Goal: Obtain resource: Download file/media

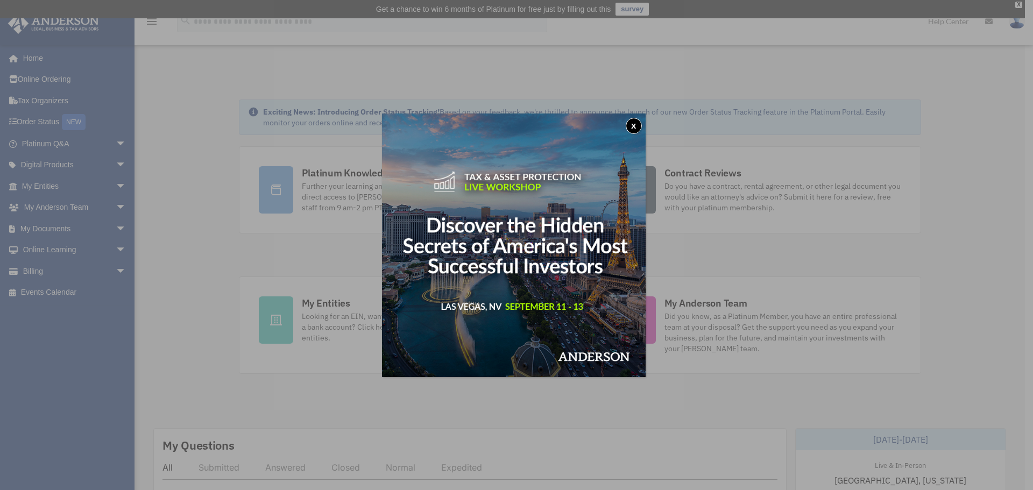
click at [634, 125] on button "x" at bounding box center [634, 126] width 16 height 16
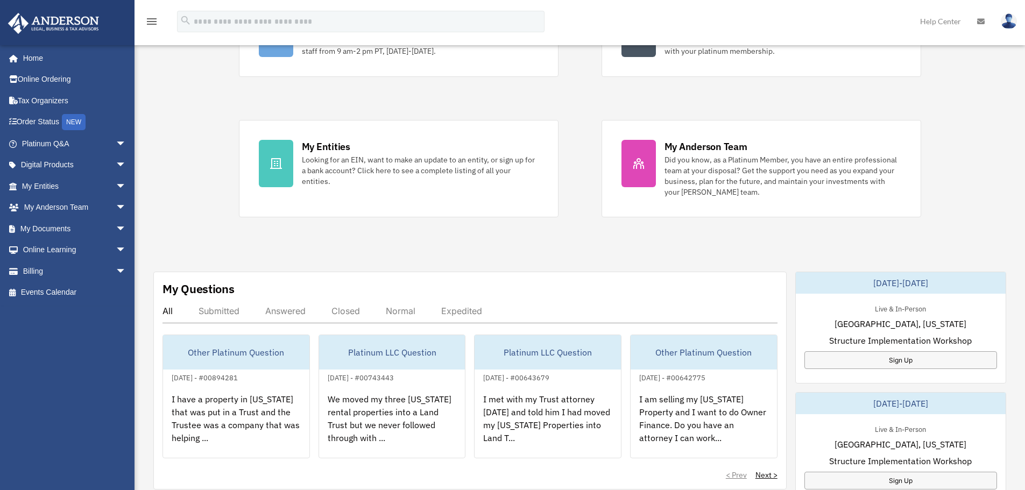
scroll to position [215, 0]
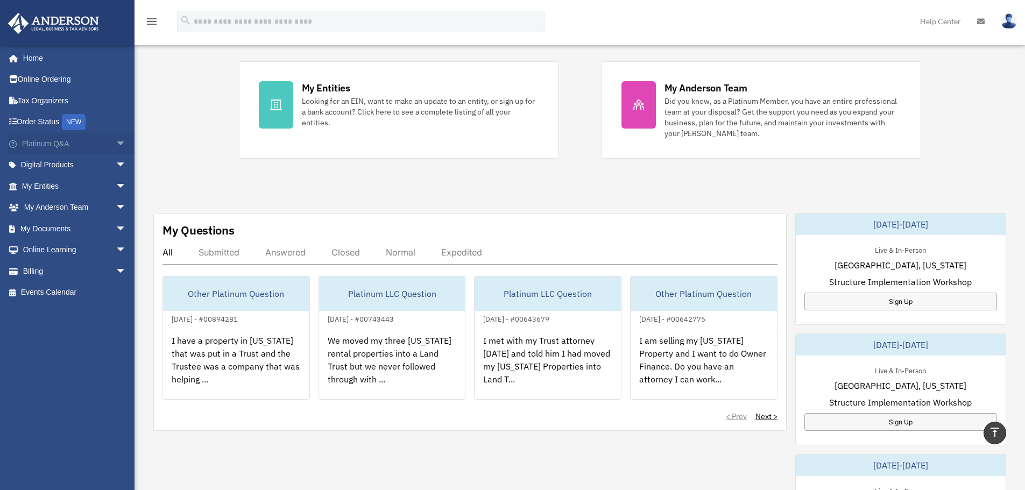
click at [66, 143] on link "Platinum Q&A arrow_drop_down" at bounding box center [75, 144] width 135 height 22
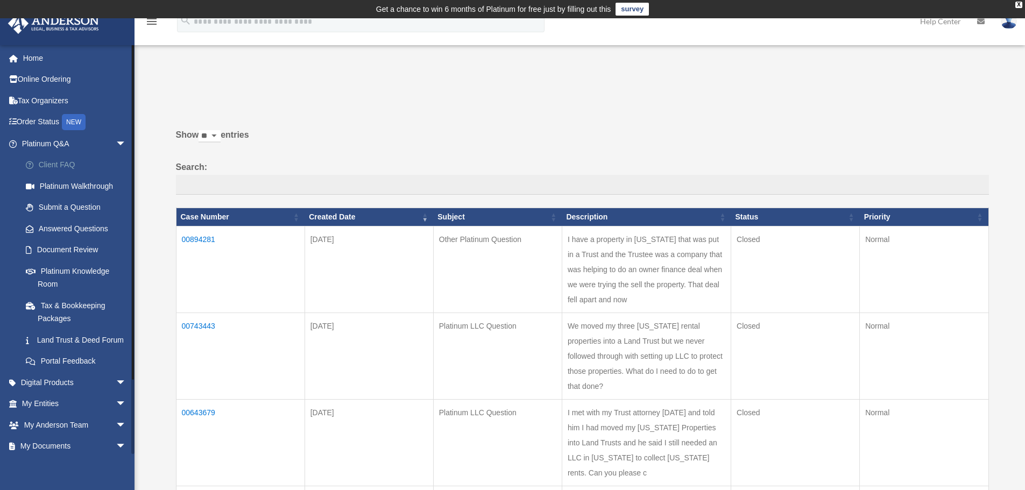
click at [60, 160] on link "Client FAQ" at bounding box center [78, 165] width 127 height 22
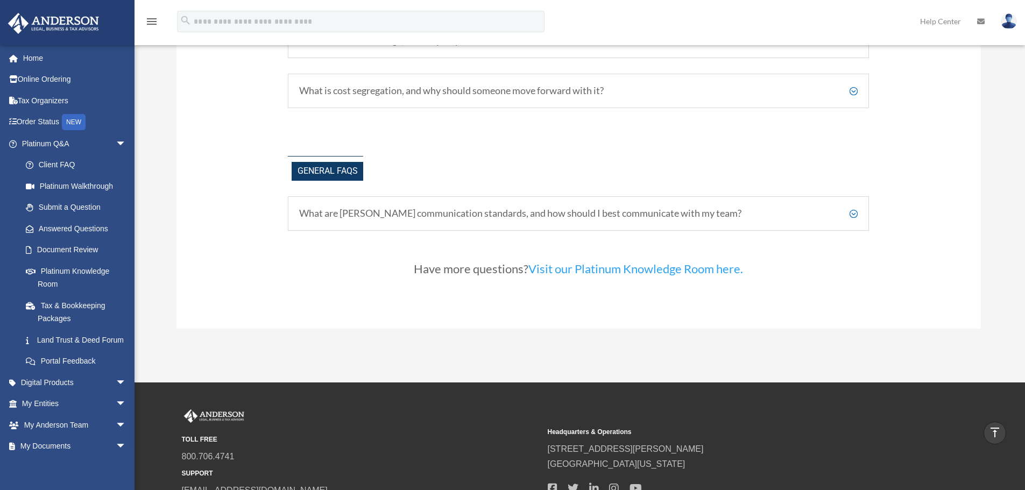
scroll to position [2313, 0]
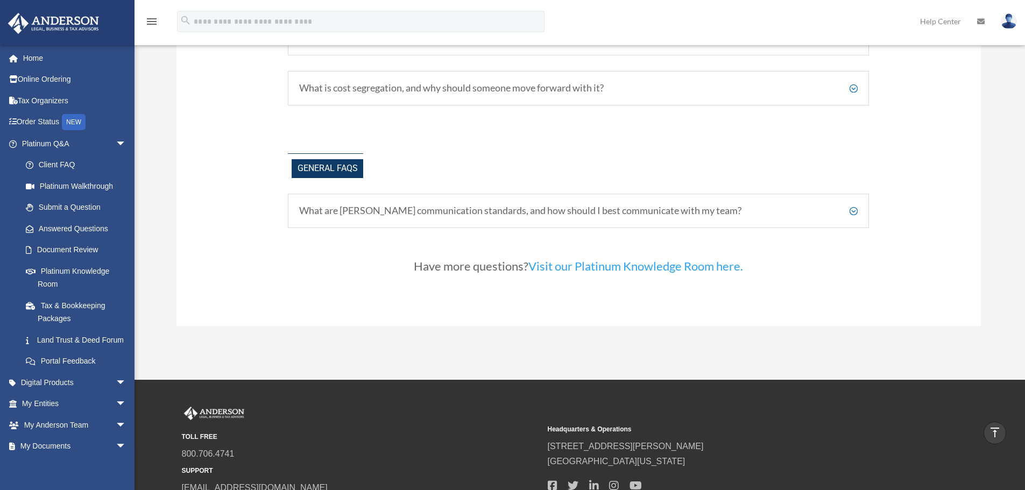
click at [616, 265] on link "Visit our Platinum Knowledge Room here." at bounding box center [635, 269] width 215 height 20
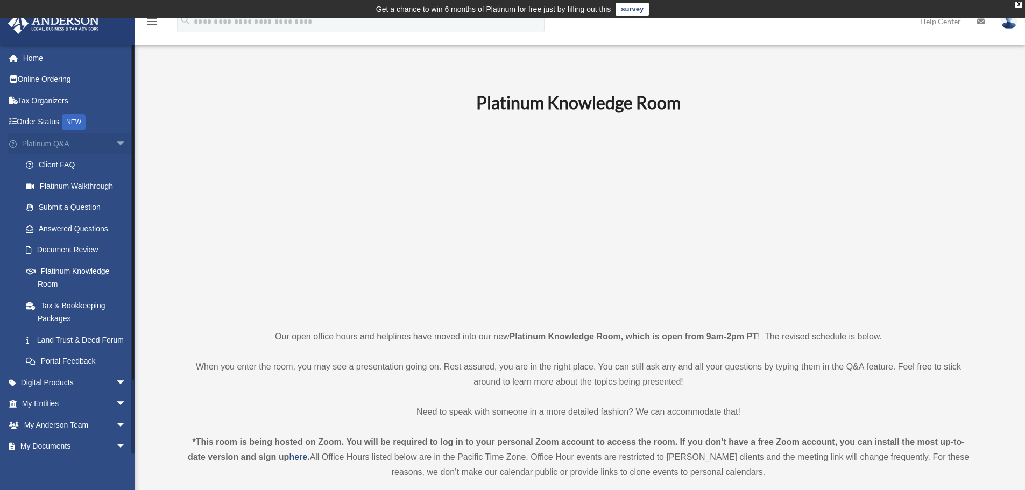
click at [41, 145] on link "Platinum Q&A arrow_drop_down" at bounding box center [75, 144] width 135 height 22
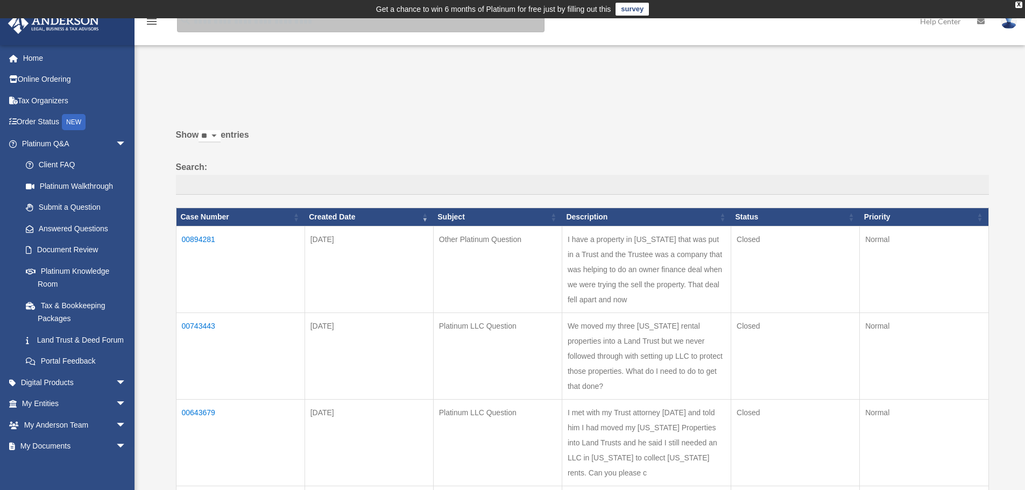
click at [240, 23] on input "search" at bounding box center [360, 22] width 367 height 22
type input "**********"
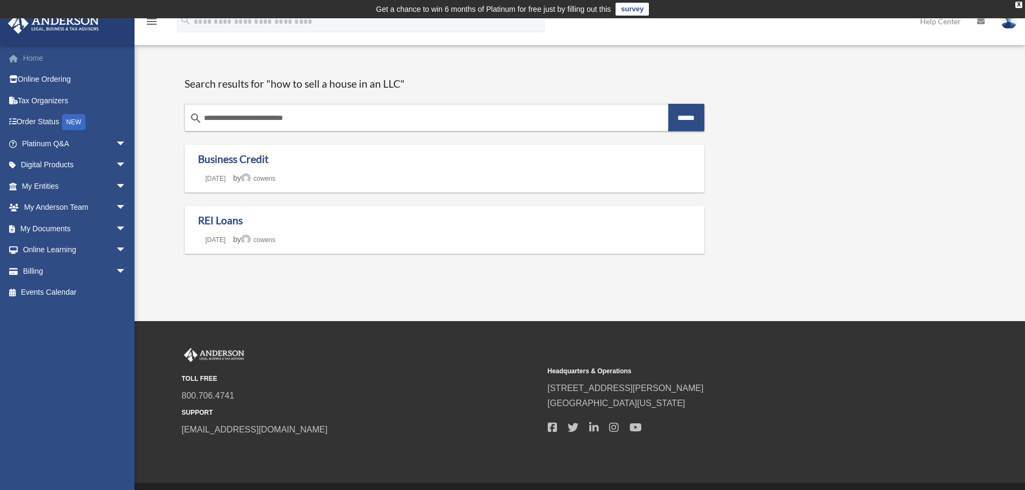
click at [32, 62] on link "Home" at bounding box center [75, 58] width 135 height 22
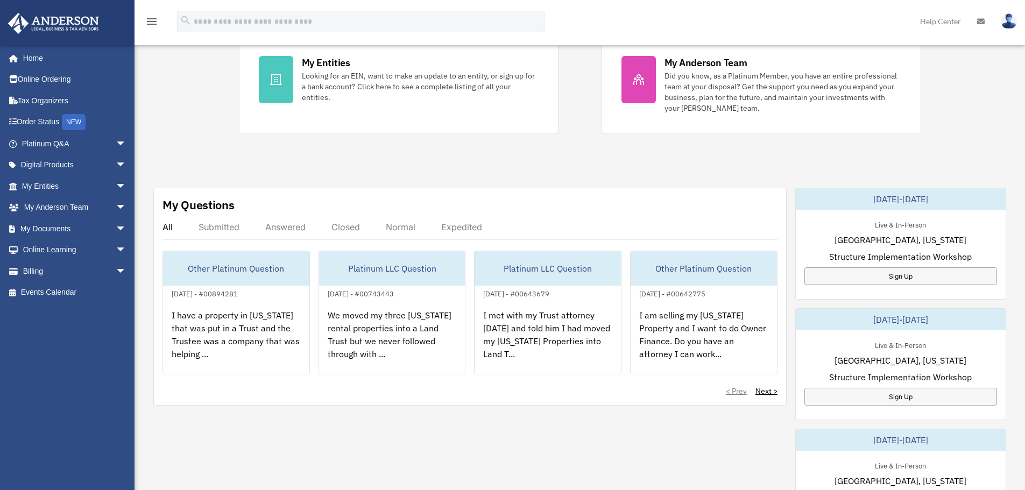
scroll to position [269, 0]
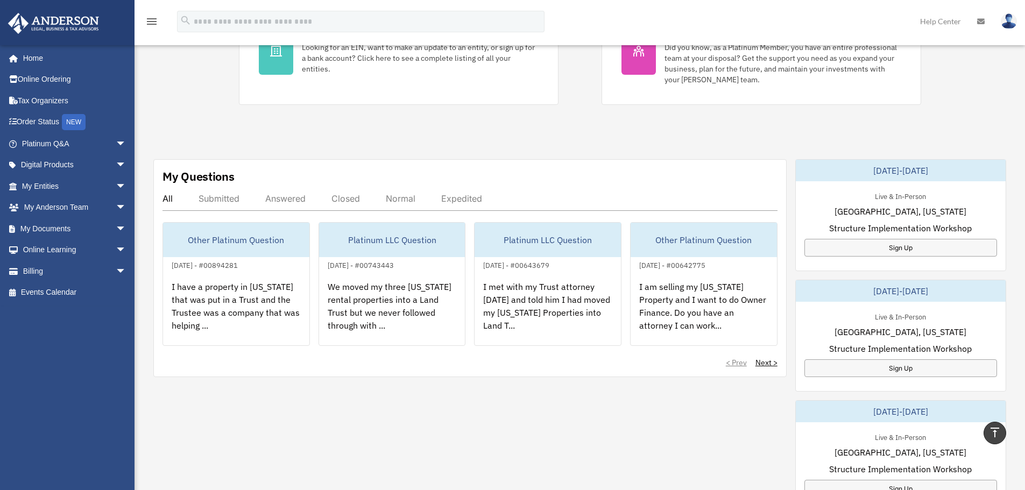
click at [216, 203] on div "Submitted" at bounding box center [218, 198] width 41 height 11
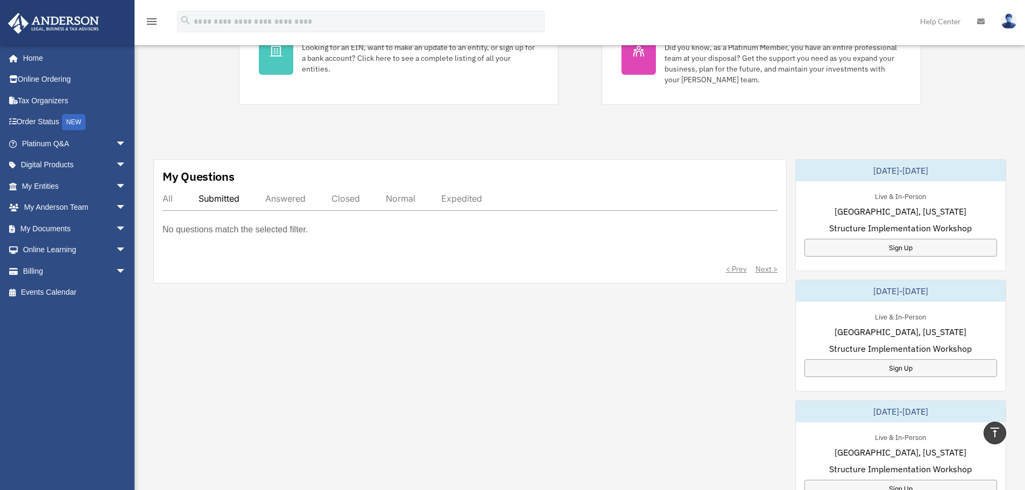
click at [224, 195] on div "Submitted" at bounding box center [218, 198] width 41 height 11
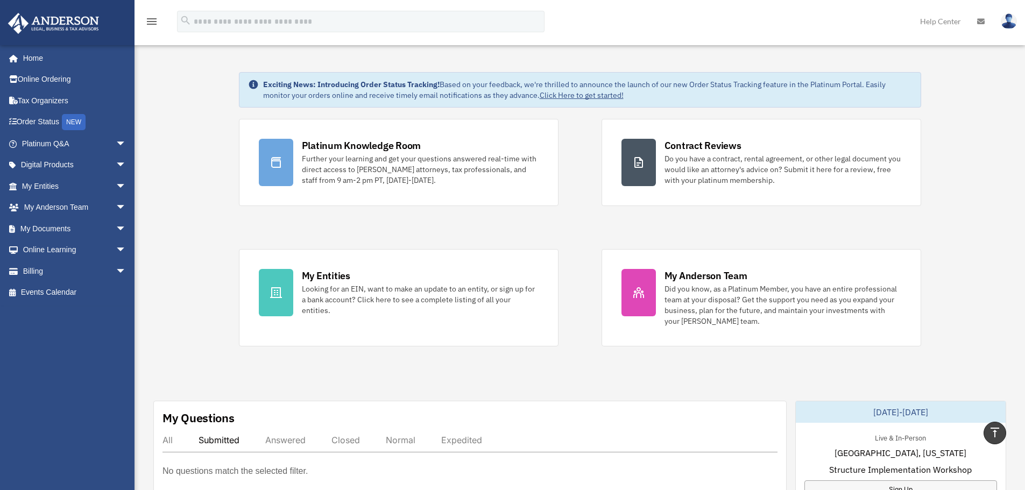
scroll to position [0, 0]
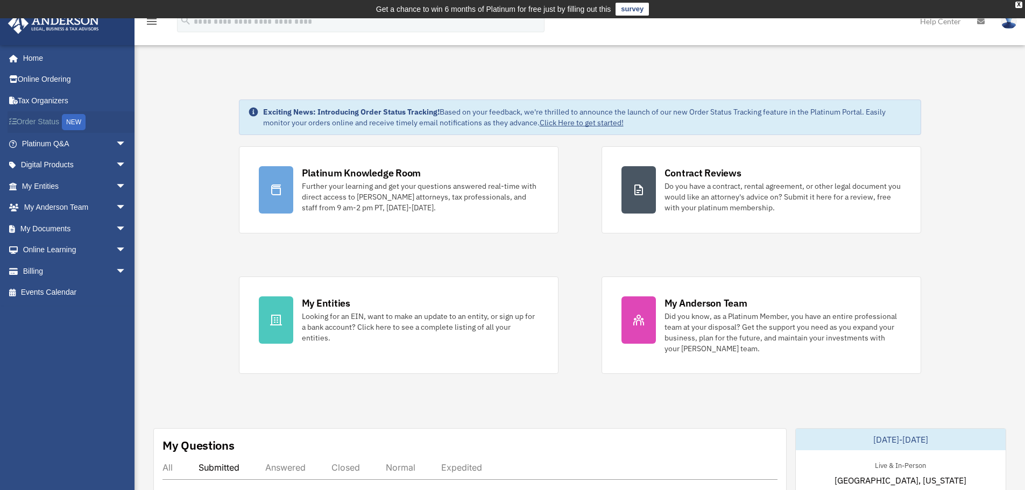
click at [26, 119] on link "Order Status NEW" at bounding box center [75, 122] width 135 height 22
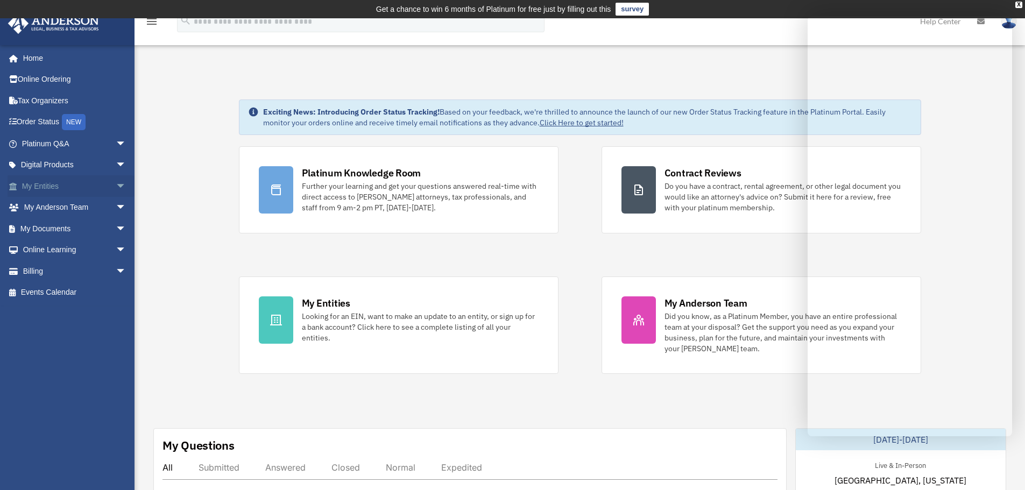
click at [73, 187] on link "My Entities arrow_drop_down" at bounding box center [75, 186] width 135 height 22
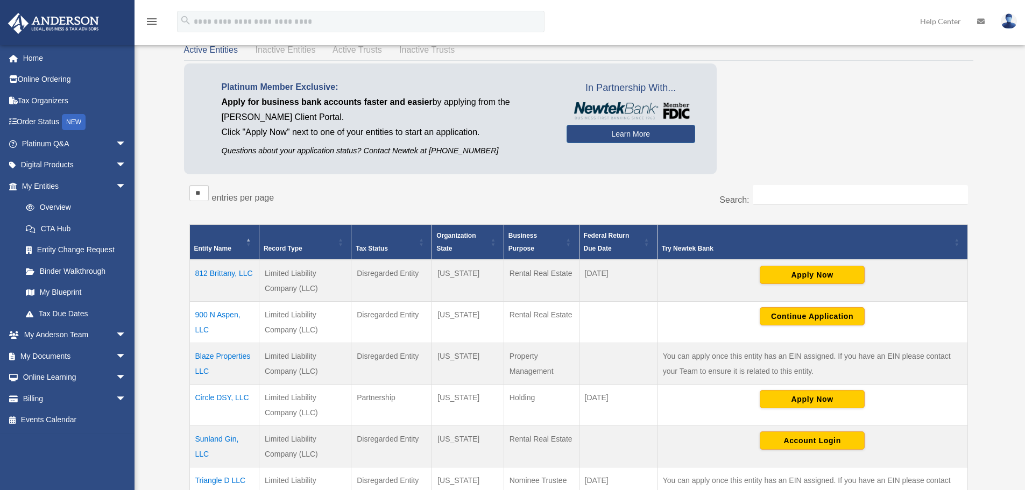
scroll to position [108, 0]
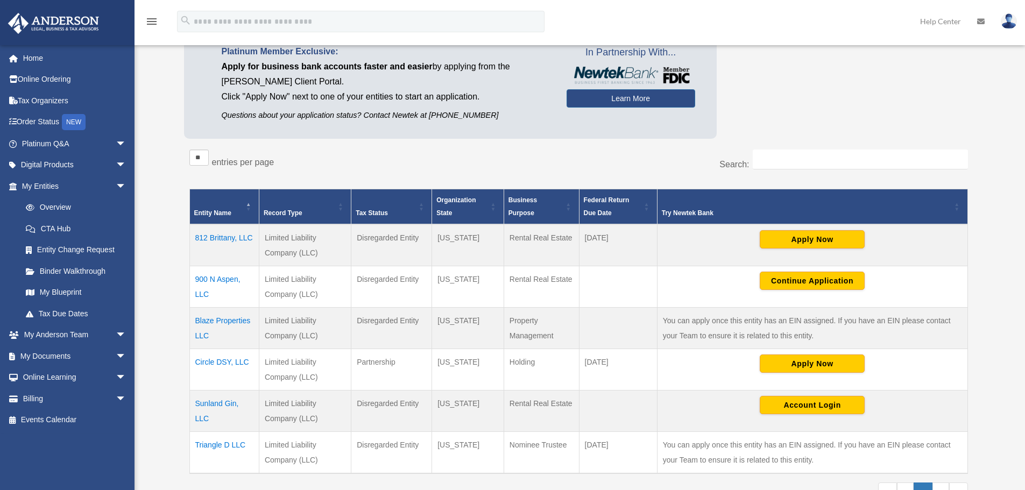
click at [222, 235] on td "812 Brittany, LLC" at bounding box center [223, 245] width 69 height 42
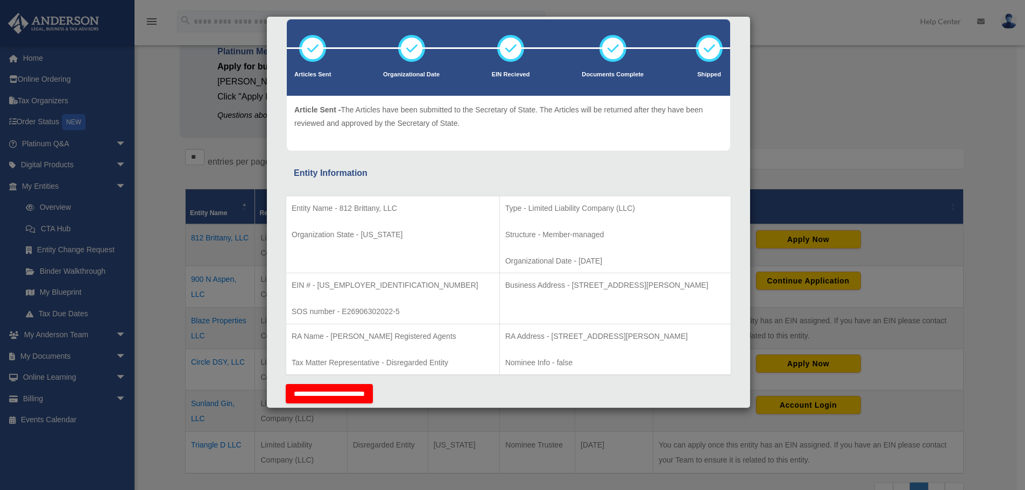
scroll to position [0, 0]
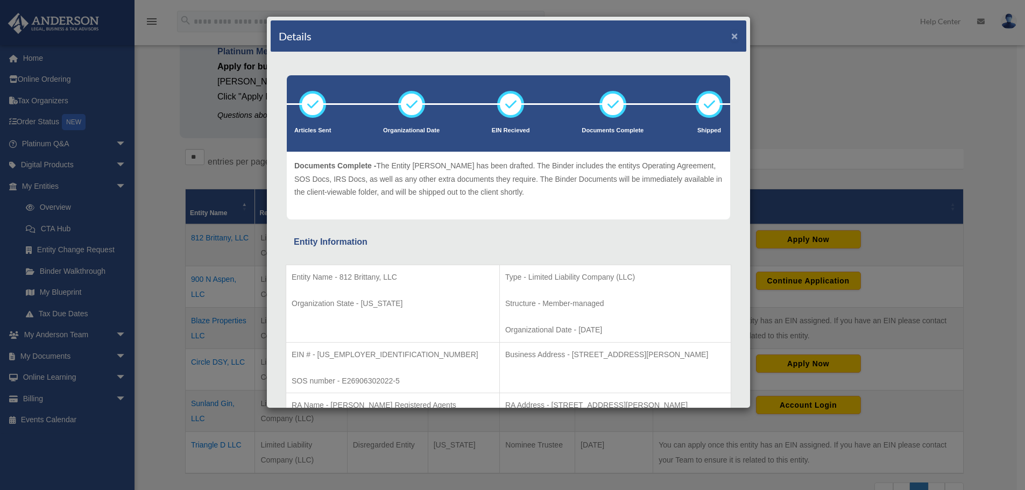
click at [731, 38] on button "×" at bounding box center [734, 35] width 7 height 11
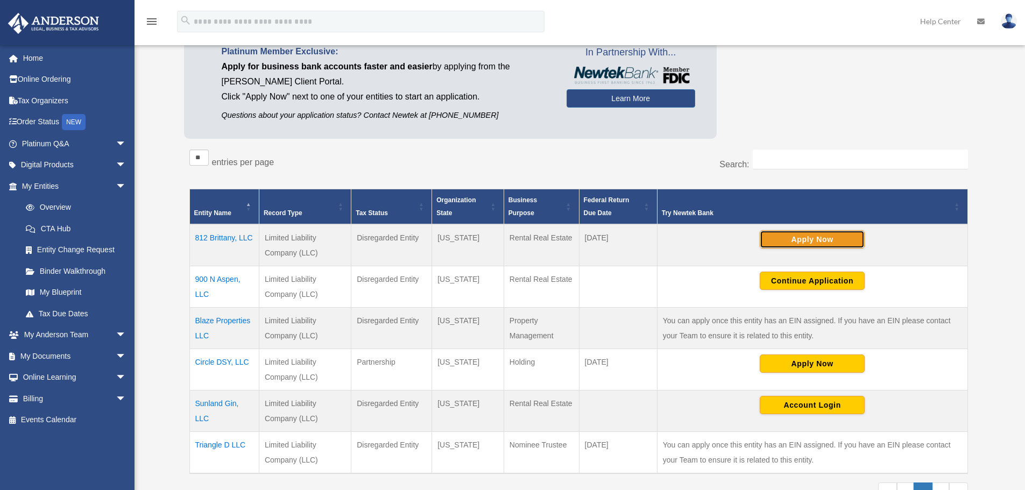
click at [802, 239] on button "Apply Now" at bounding box center [811, 239] width 105 height 18
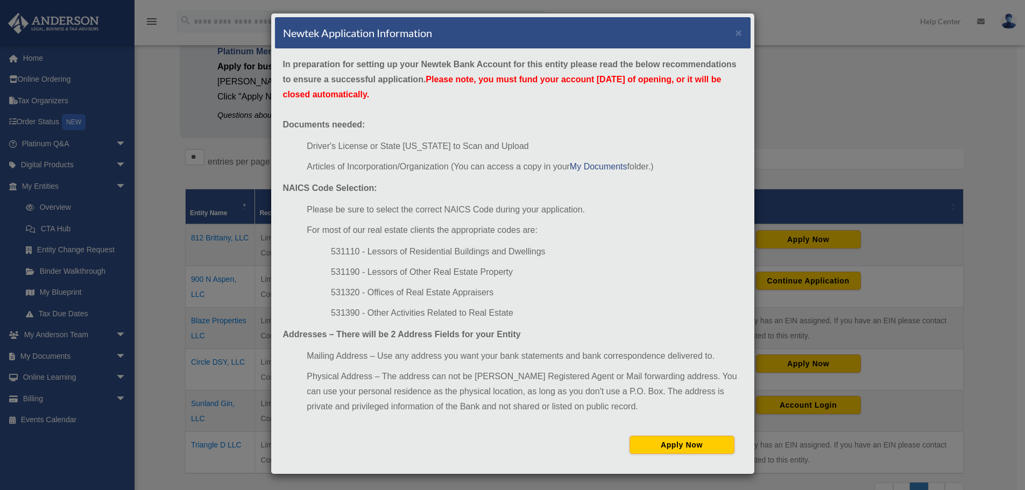
scroll to position [4, 0]
click at [668, 444] on button "Apply Now" at bounding box center [681, 444] width 105 height 18
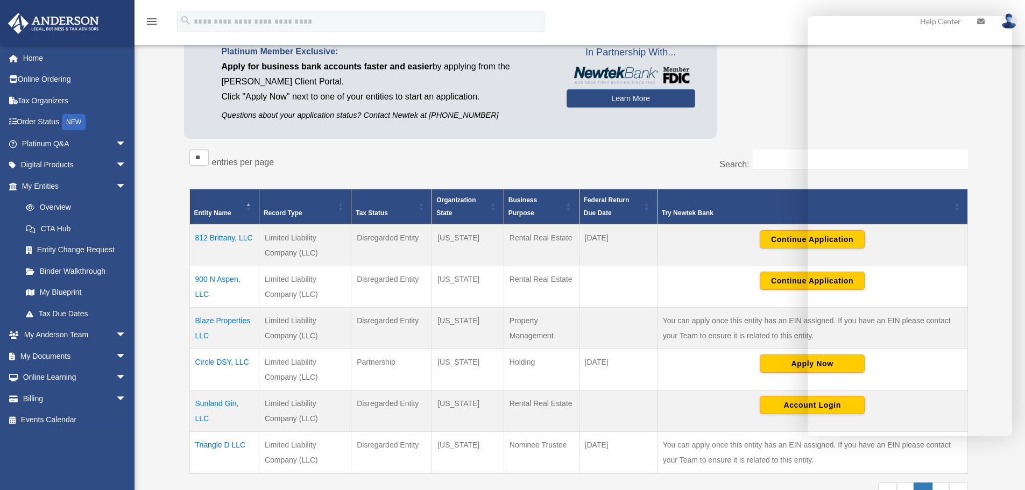
scroll to position [108, 0]
click at [55, 350] on link "My Documents arrow_drop_down" at bounding box center [75, 356] width 135 height 22
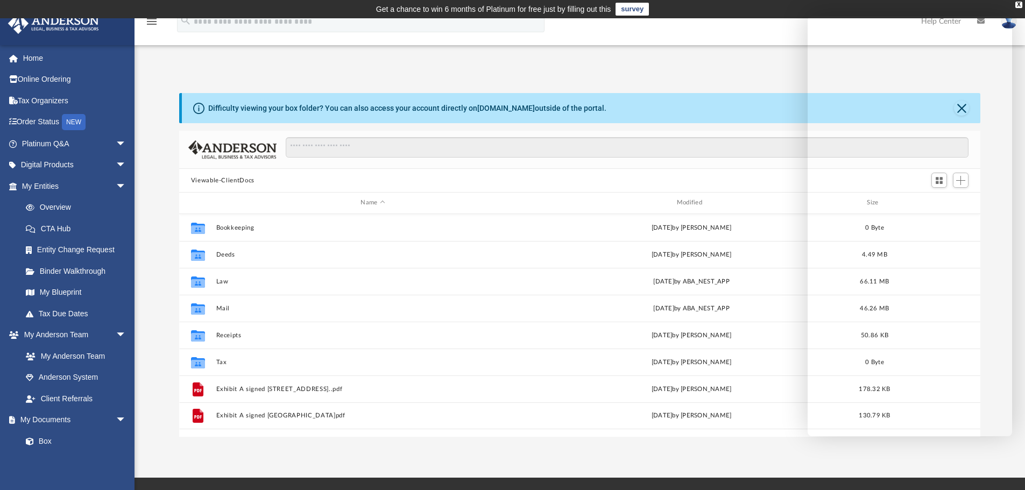
scroll to position [237, 793]
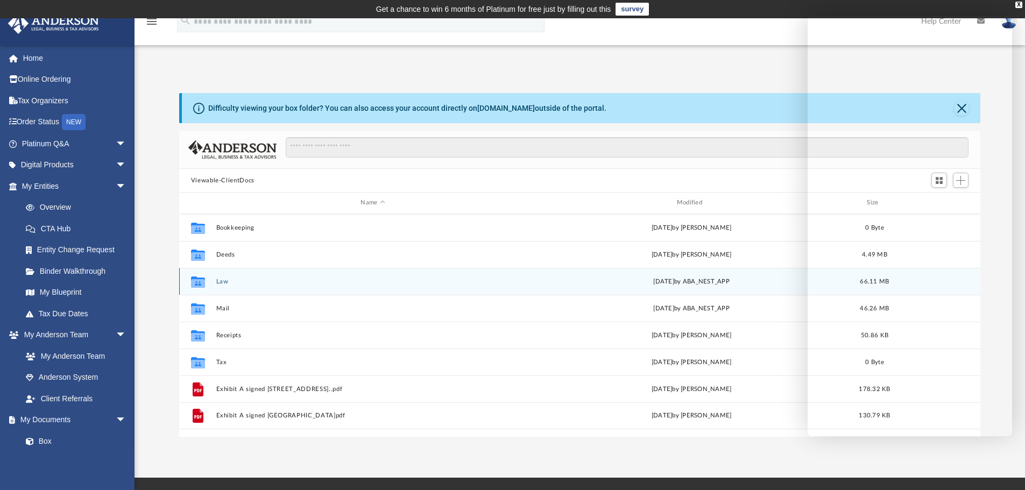
click at [281, 280] on button "Law" at bounding box center [373, 281] width 314 height 7
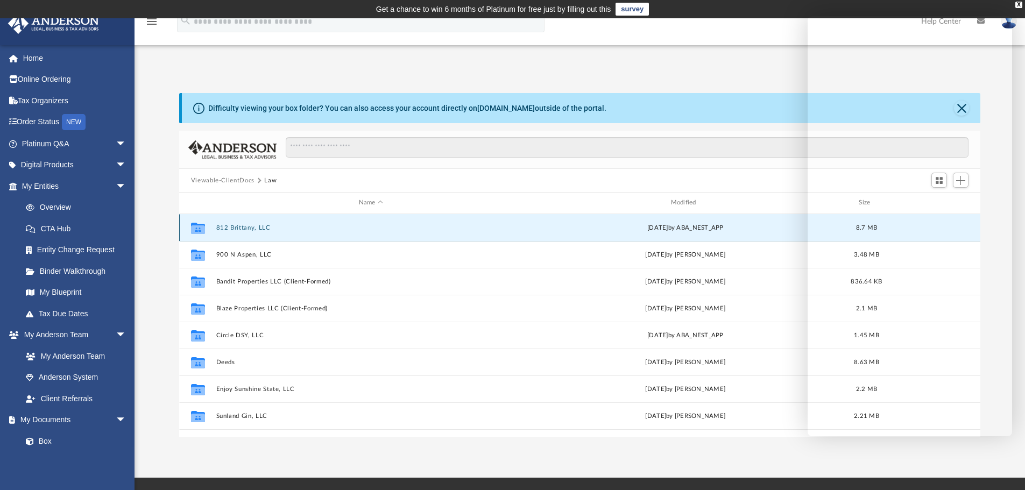
click at [256, 225] on button "812 Brittany, LLC" at bounding box center [371, 227] width 310 height 7
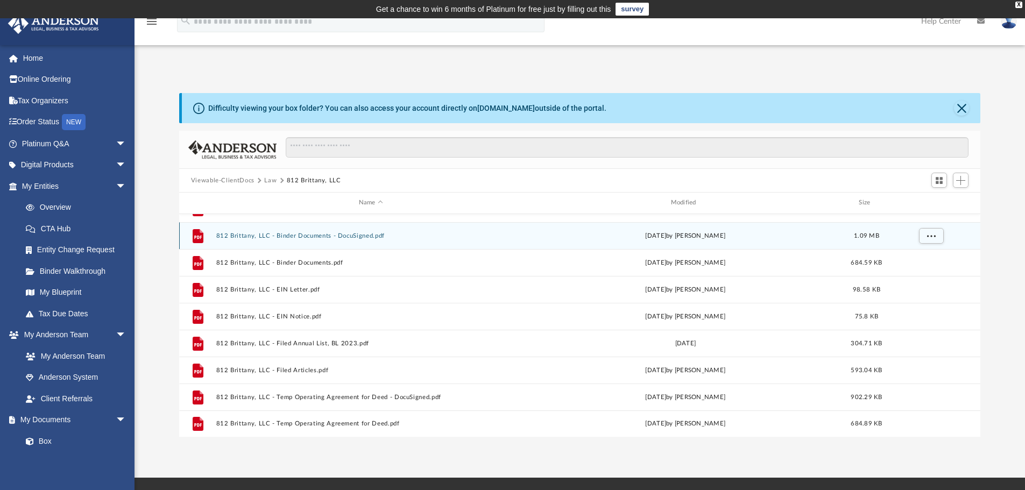
scroll to position [100, 0]
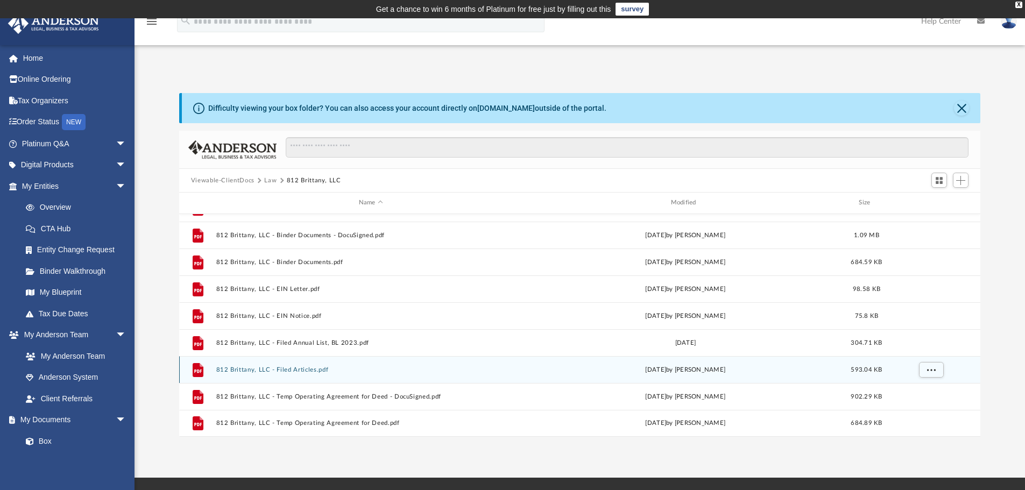
click at [313, 373] on button "812 Brittany, LLC - Filed Articles.pdf" at bounding box center [371, 369] width 310 height 7
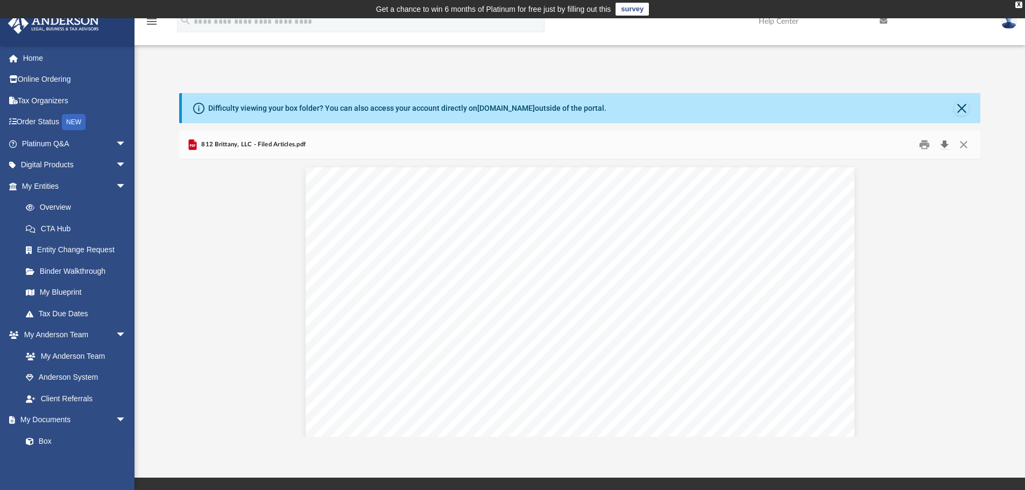
click at [943, 145] on button "Download" at bounding box center [943, 145] width 19 height 17
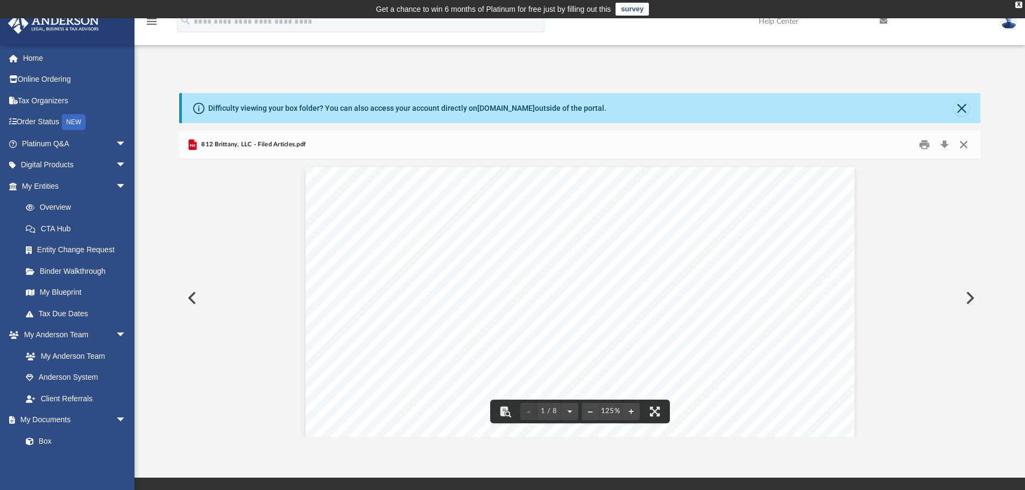
click at [964, 145] on button "Close" at bounding box center [963, 145] width 19 height 17
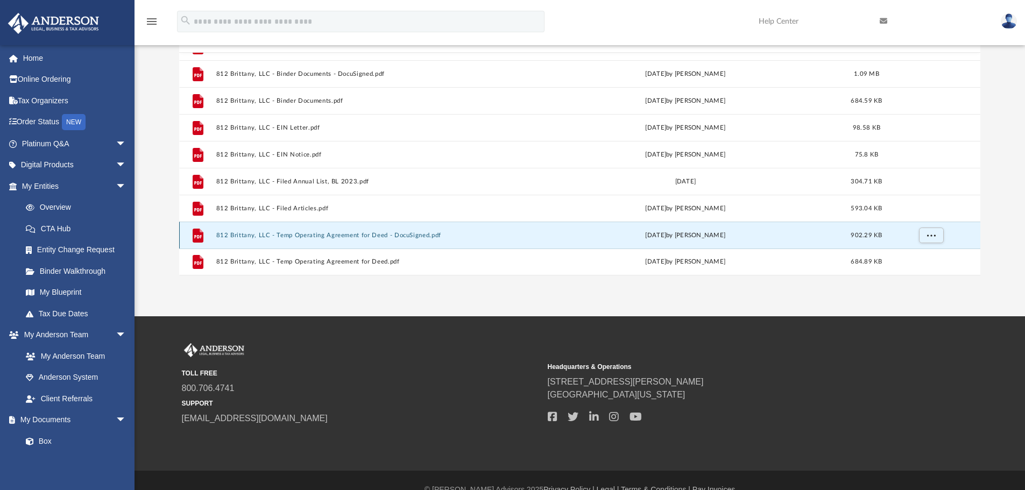
click at [406, 237] on button "812 Brittany, LLC - Temp Operating Agreement for Deed - DocuSigned.pdf" at bounding box center [371, 235] width 310 height 7
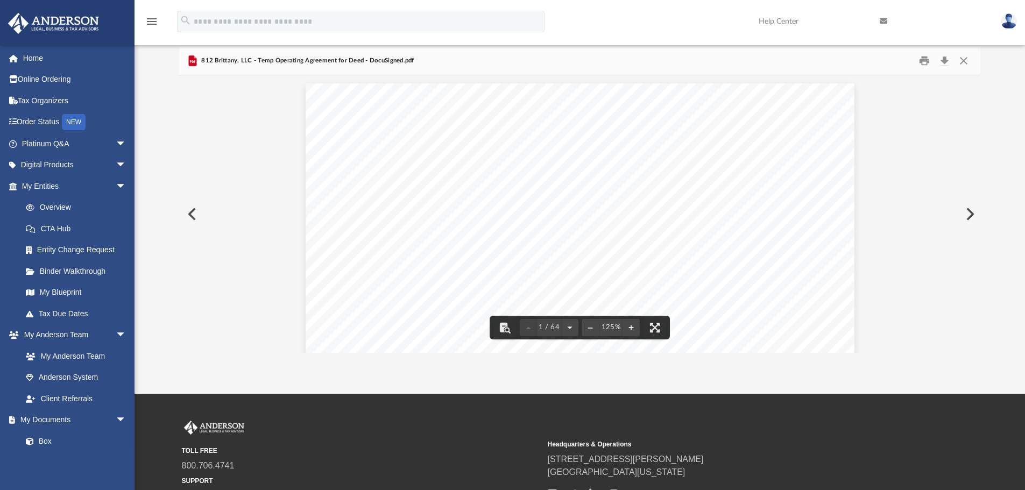
scroll to position [0, 0]
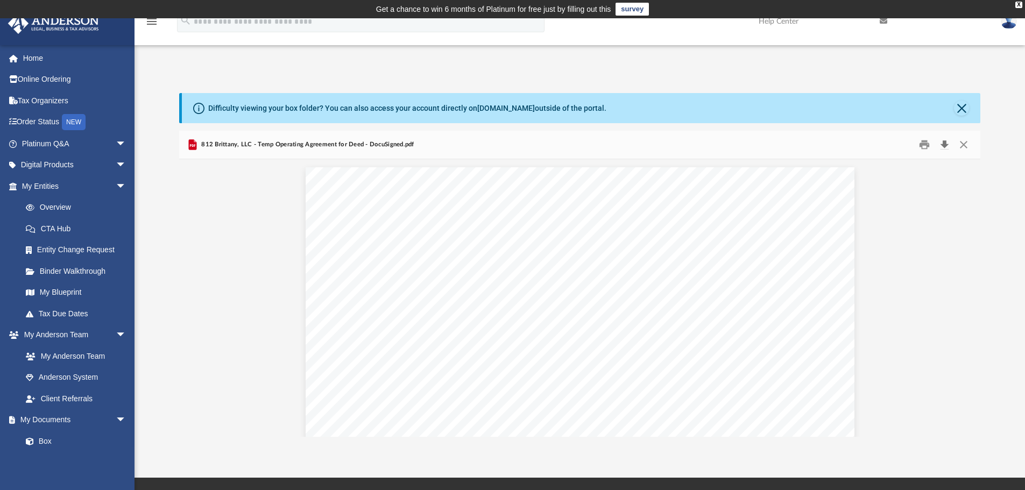
click at [943, 143] on button "Download" at bounding box center [943, 145] width 19 height 17
